Goal: Task Accomplishment & Management: Manage account settings

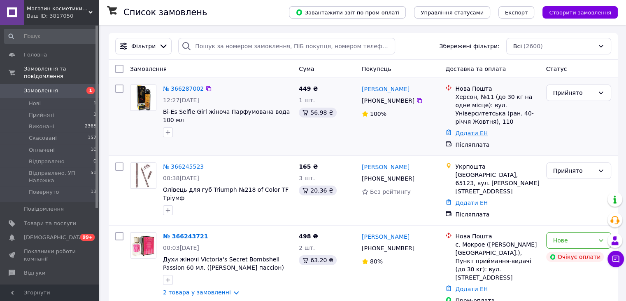
click at [470, 130] on link "Додати ЕН" at bounding box center [471, 133] width 33 height 7
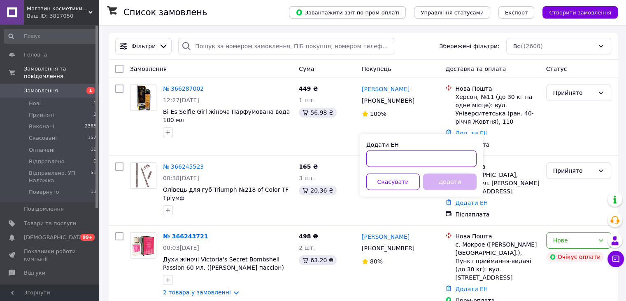
click at [390, 160] on input "Додати ЕН" at bounding box center [422, 158] width 110 height 16
paste input "20451269149389"
type input "20451269149389"
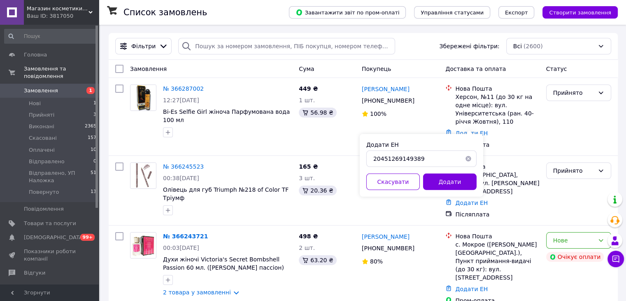
click at [450, 184] on button "Додати" at bounding box center [450, 181] width 54 height 16
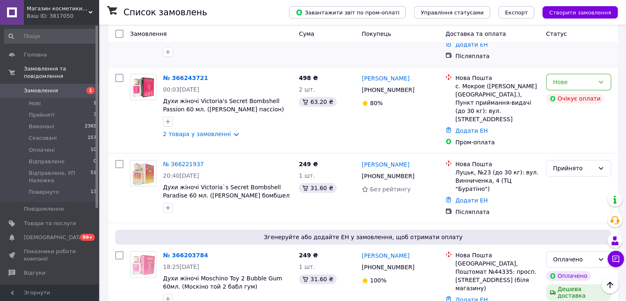
scroll to position [165, 0]
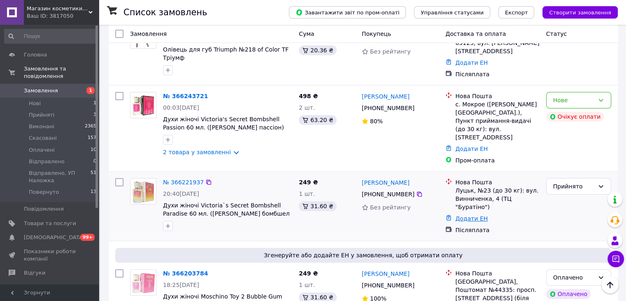
click at [470, 215] on link "Додати ЕН" at bounding box center [471, 218] width 33 height 7
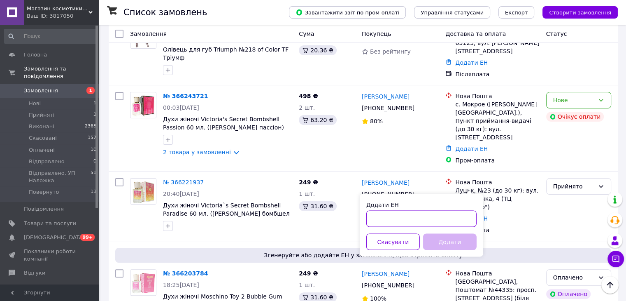
click at [418, 211] on input "Додати ЕН" at bounding box center [422, 218] width 110 height 16
paste input "20451269152294"
type input "20451269152294"
click at [452, 248] on button "Додати" at bounding box center [450, 241] width 54 height 16
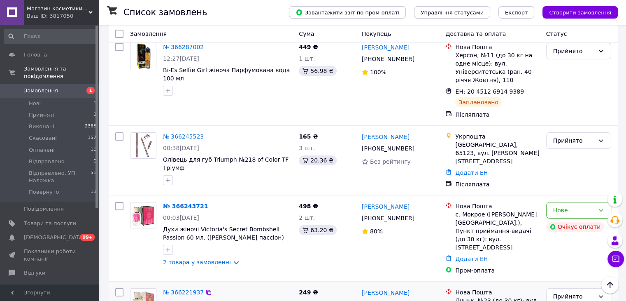
scroll to position [41, 0]
click at [190, 133] on link "№ 366245523" at bounding box center [183, 136] width 41 height 7
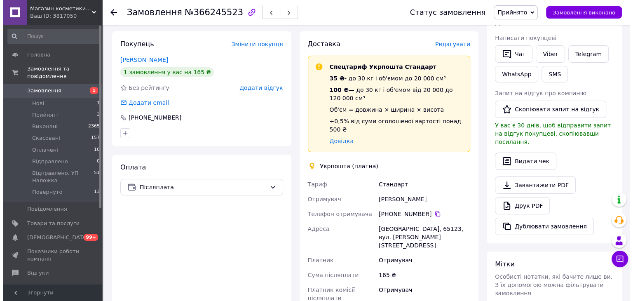
scroll to position [82, 0]
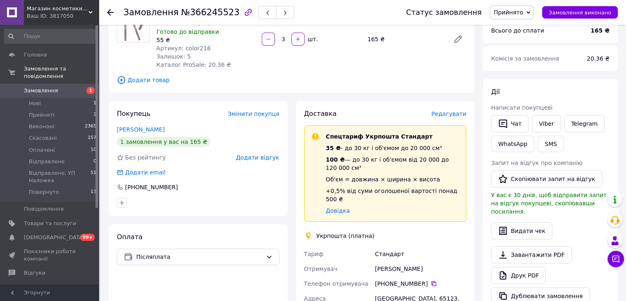
click at [446, 114] on span "Редагувати" at bounding box center [449, 113] width 35 height 7
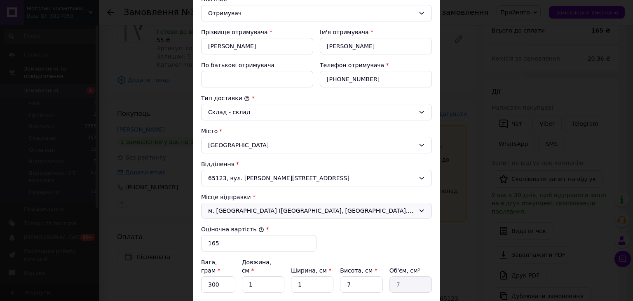
scroll to position [165, 0]
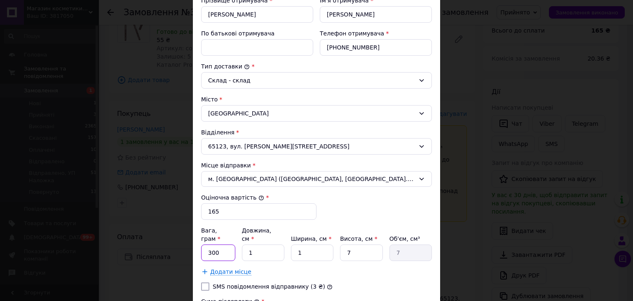
drag, startPoint x: 222, startPoint y: 243, endPoint x: 205, endPoint y: 243, distance: 17.3
click at [205, 244] on input "300" at bounding box center [218, 252] width 34 height 16
type input "35"
type input "2"
type input "14"
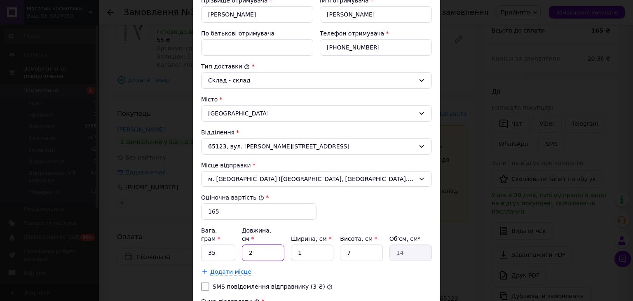
type input "25"
type input "175"
type input "25"
type input "10"
type input "1750"
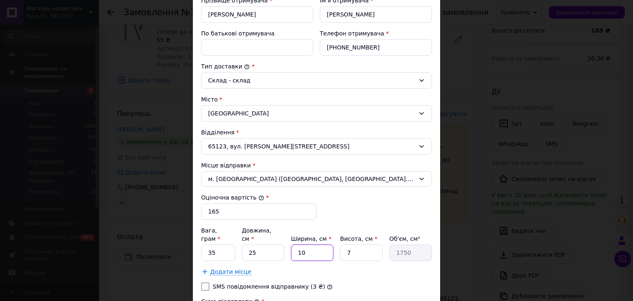
type input "10"
type input "5"
type input "1250"
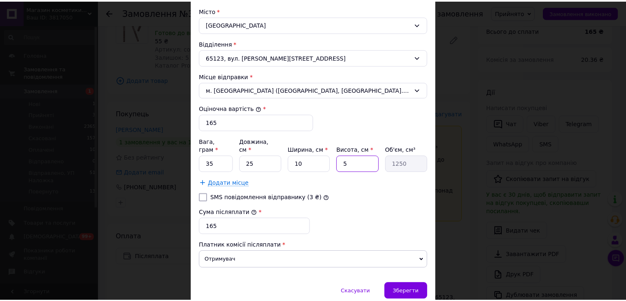
scroll to position [279, 0]
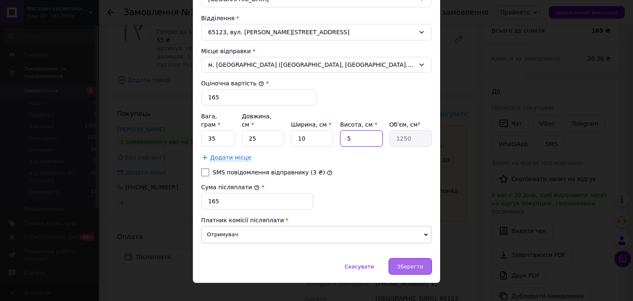
type input "5"
drag, startPoint x: 410, startPoint y: 254, endPoint x: 402, endPoint y: 261, distance: 10.9
click at [411, 263] on span "Зберегти" at bounding box center [410, 266] width 26 height 6
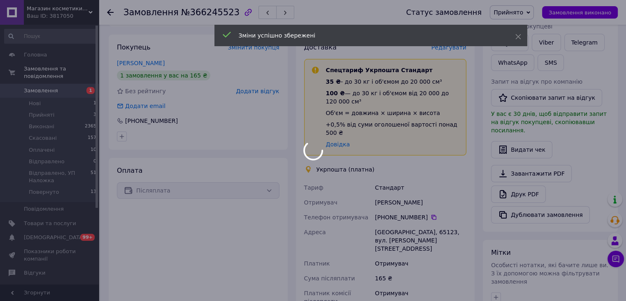
scroll to position [288, 0]
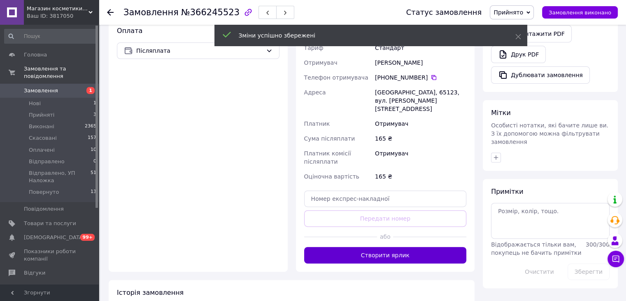
click at [396, 247] on button "Створити ярлик" at bounding box center [385, 255] width 163 height 16
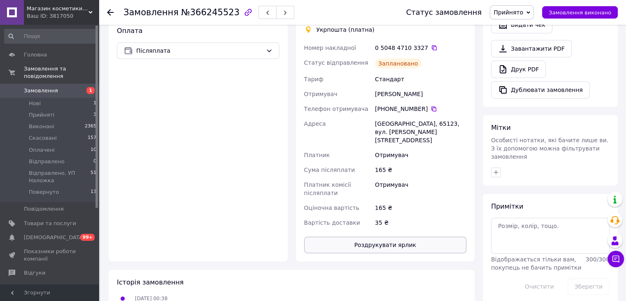
click at [405, 236] on button "Роздрукувати ярлик" at bounding box center [385, 244] width 163 height 16
click at [432, 45] on icon at bounding box center [434, 47] width 5 height 5
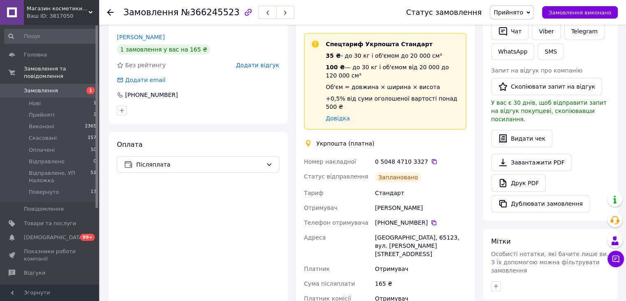
scroll to position [0, 0]
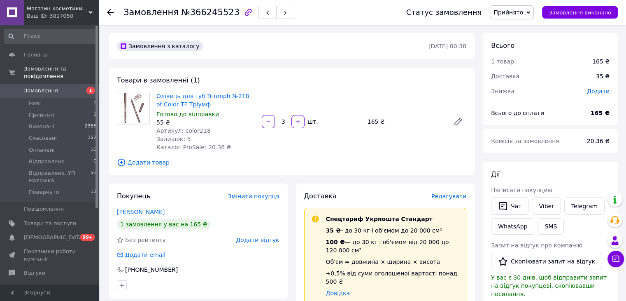
click at [110, 9] on use at bounding box center [110, 12] width 7 height 7
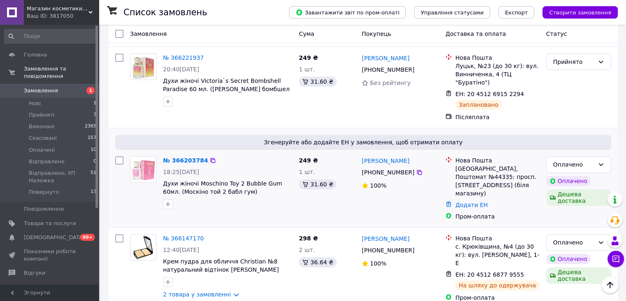
scroll to position [329, 0]
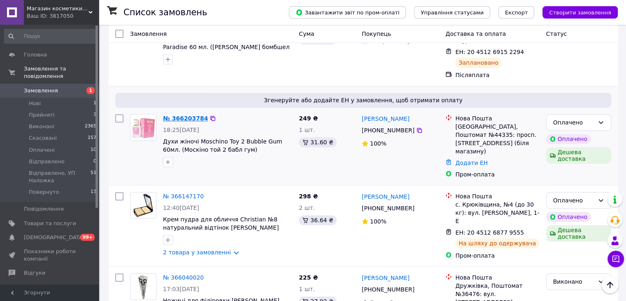
click at [194, 115] on link "№ 366203784" at bounding box center [185, 118] width 45 height 7
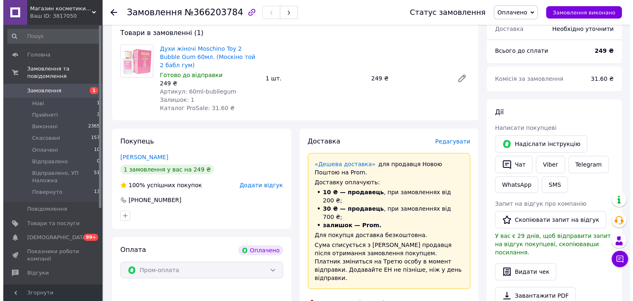
scroll to position [41, 0]
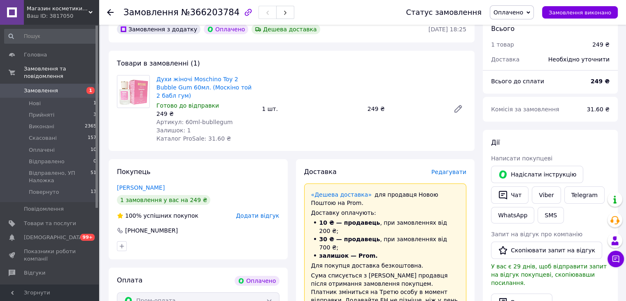
click at [454, 168] on span "Редагувати" at bounding box center [449, 171] width 35 height 7
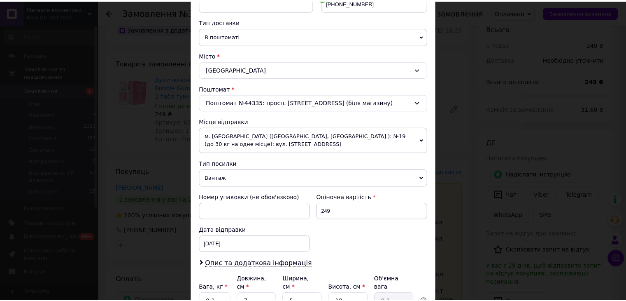
scroll to position [252, 0]
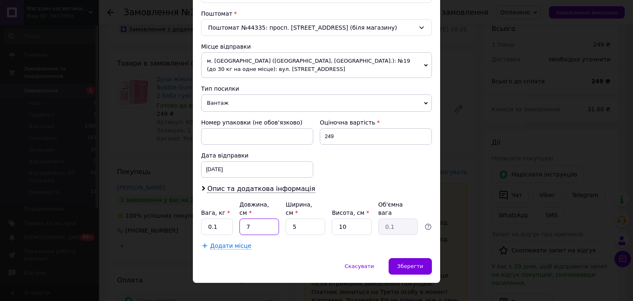
click at [241, 218] on input "7" at bounding box center [259, 226] width 40 height 16
type input "27"
type input "0.34"
type input "27"
click at [289, 218] on input "5" at bounding box center [305, 226] width 40 height 16
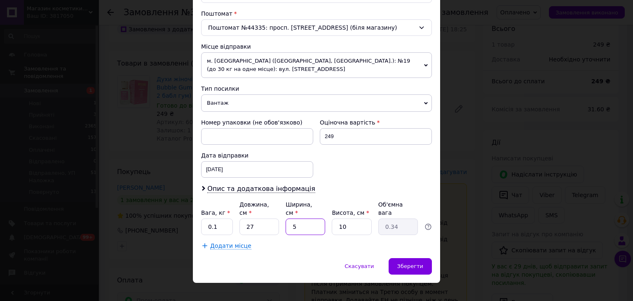
type input "15"
type input "1.01"
type input "15"
drag, startPoint x: 247, startPoint y: 217, endPoint x: 226, endPoint y: 222, distance: 21.3
click at [227, 221] on div "Вага, кг * 0.1 Довжина, см * 27 Ширина, см * 15 Висота, см * 10 Об'ємна вага 1.…" at bounding box center [316, 217] width 231 height 35
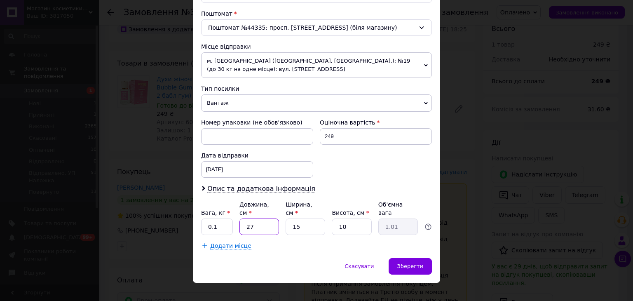
type input "17"
type input "0.64"
type input "17"
click at [299, 241] on div "Додати місце" at bounding box center [316, 245] width 231 height 8
click at [396, 261] on div "Зберегти" at bounding box center [409, 266] width 43 height 16
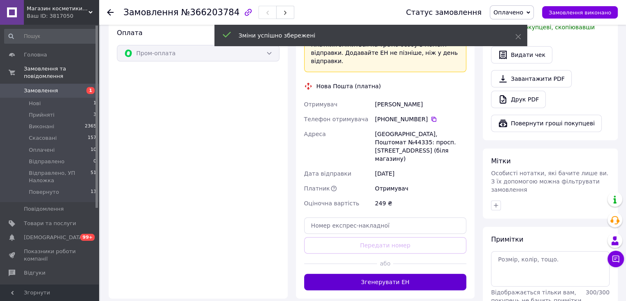
click at [383, 273] on button "Згенерувати ЕН" at bounding box center [385, 281] width 163 height 16
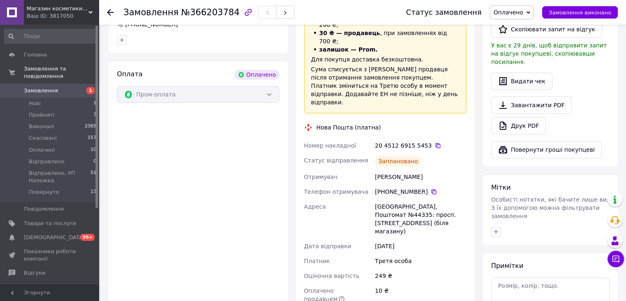
scroll to position [0, 0]
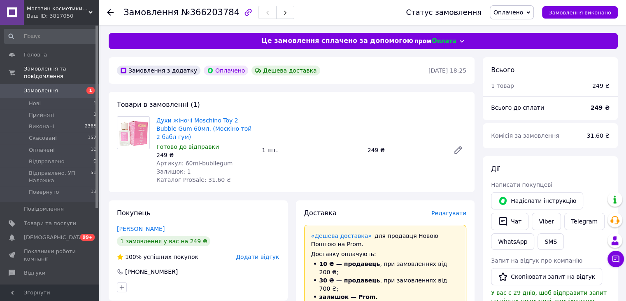
click at [110, 12] on icon at bounding box center [110, 12] width 7 height 7
